Goal: Transaction & Acquisition: Obtain resource

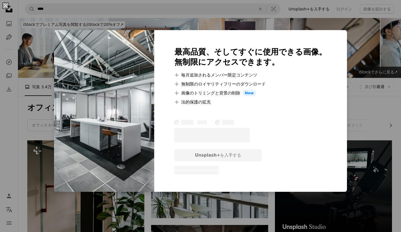
scroll to position [282, 0]
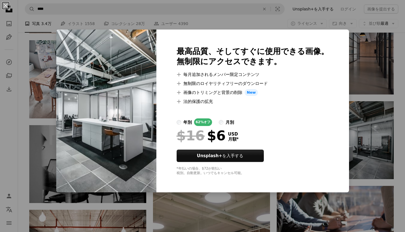
click at [362, 70] on div "An X shape 最高品質、そしてすぐに使用できる画像。 無制限にアクセスできます。 A plus sign 毎月追加されるメンバー限定コンテンツ A p…" at bounding box center [202, 116] width 405 height 232
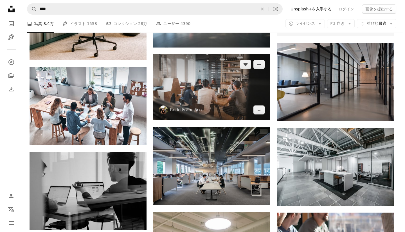
scroll to position [256, 0]
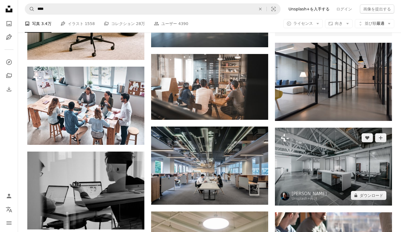
click at [292, 152] on img at bounding box center [333, 167] width 117 height 78
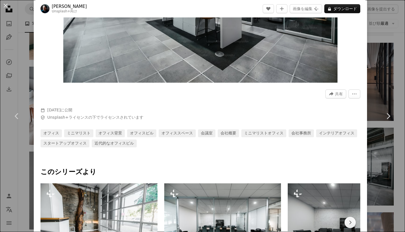
scroll to position [125, 0]
click at [339, 10] on button "A lock ダウンロード" at bounding box center [342, 8] width 36 height 9
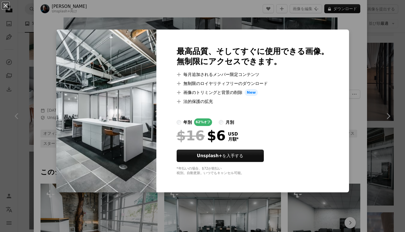
click at [111, 94] on img at bounding box center [106, 111] width 100 height 163
click at [108, 6] on div "An X shape 最高品質、そしてすぐに使用できる画像。 無制限にアクセスできます。 A plus sign 毎月追加されるメンバー限定コンテンツ A p…" at bounding box center [202, 116] width 405 height 232
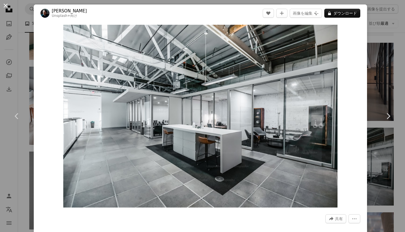
click at [9, 7] on button "An X shape" at bounding box center [5, 5] width 7 height 7
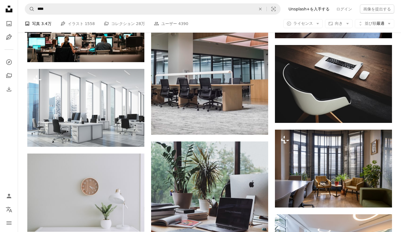
scroll to position [508, 0]
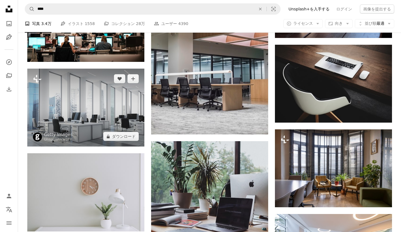
click at [71, 107] on img at bounding box center [85, 108] width 117 height 78
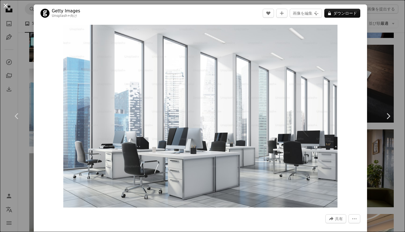
click at [4, 5] on button "An X shape" at bounding box center [5, 5] width 7 height 7
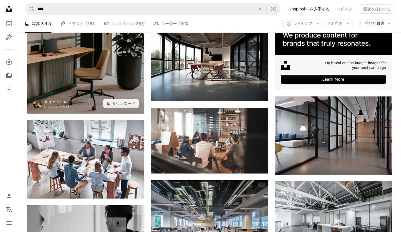
scroll to position [193, 0]
